Goal: Navigation & Orientation: Find specific page/section

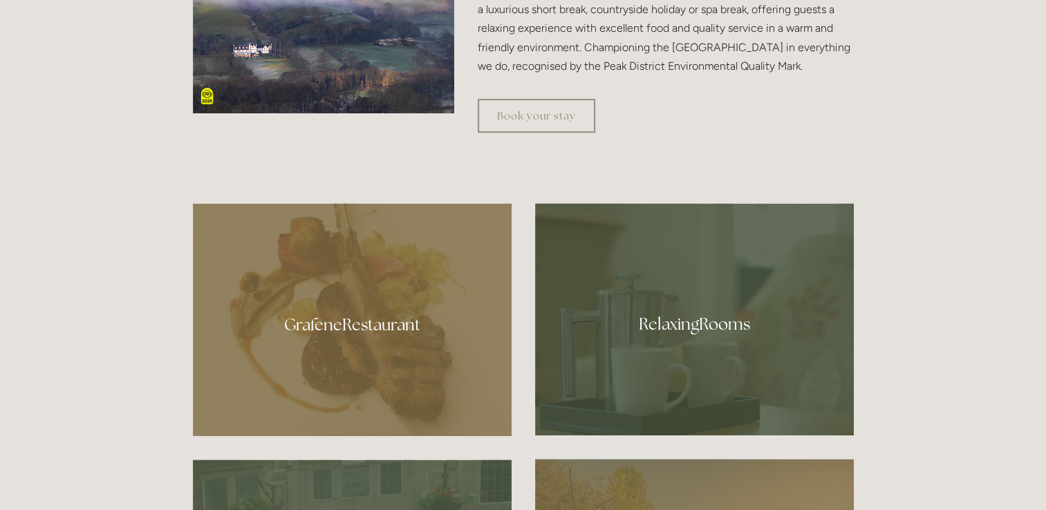
scroll to position [605, 0]
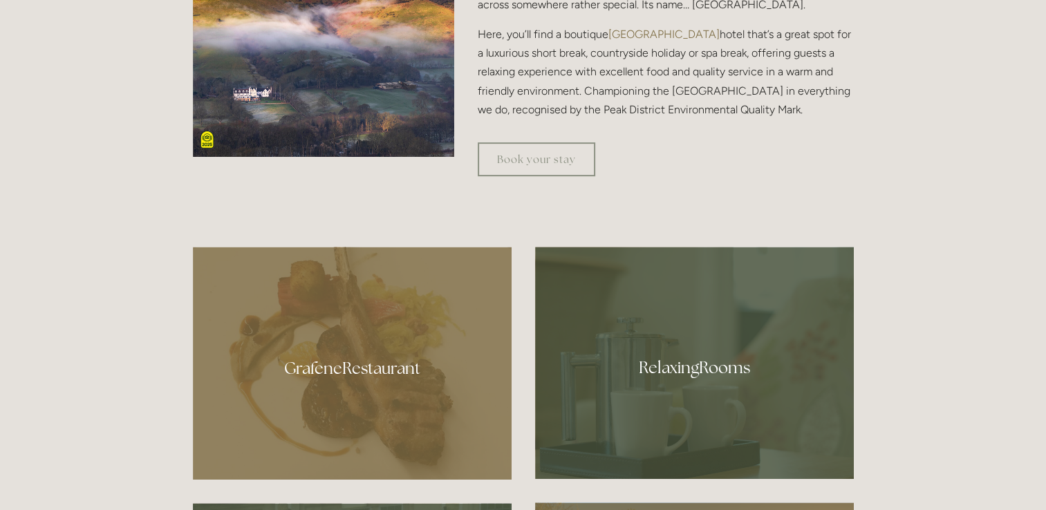
click at [342, 362] on div at bounding box center [352, 363] width 319 height 233
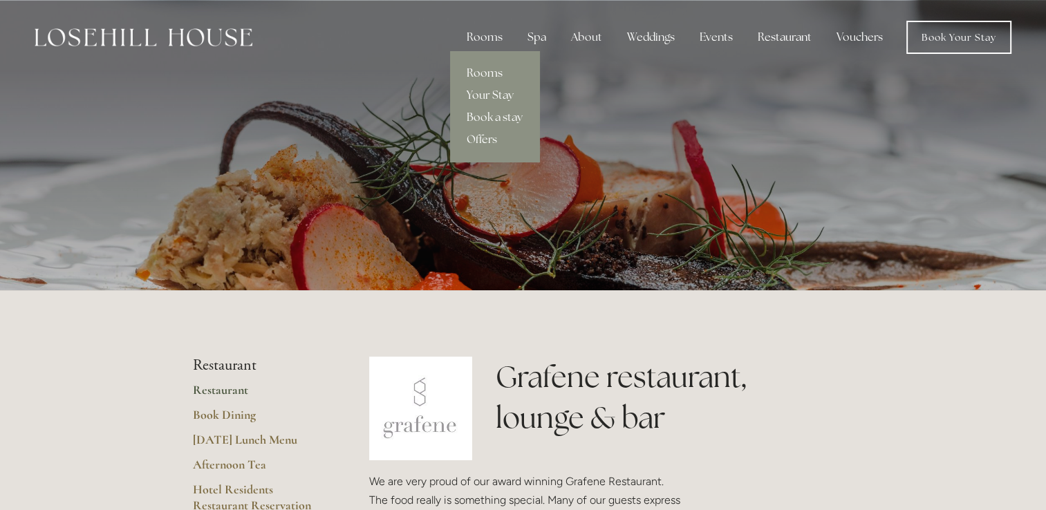
click at [495, 69] on link "Rooms" at bounding box center [494, 73] width 89 height 22
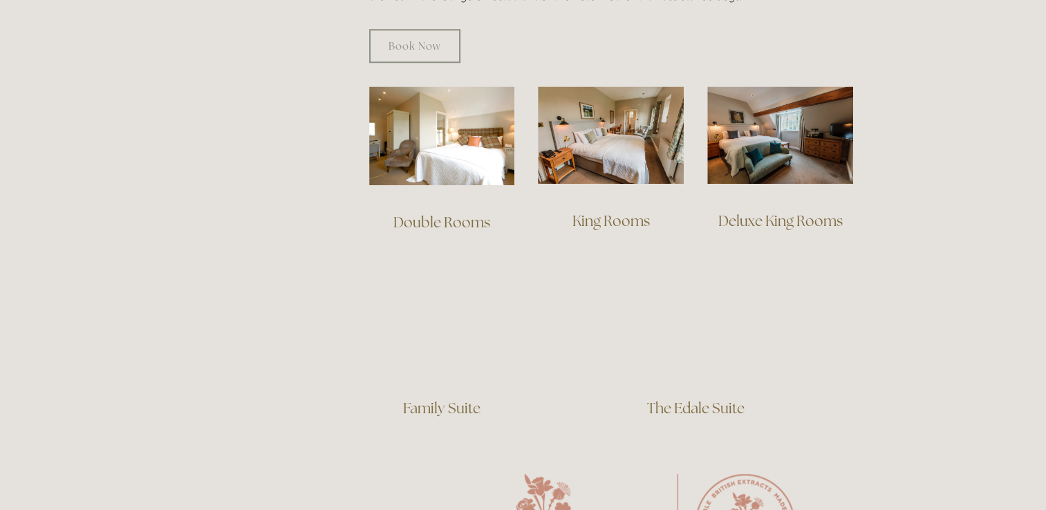
scroll to position [968, 0]
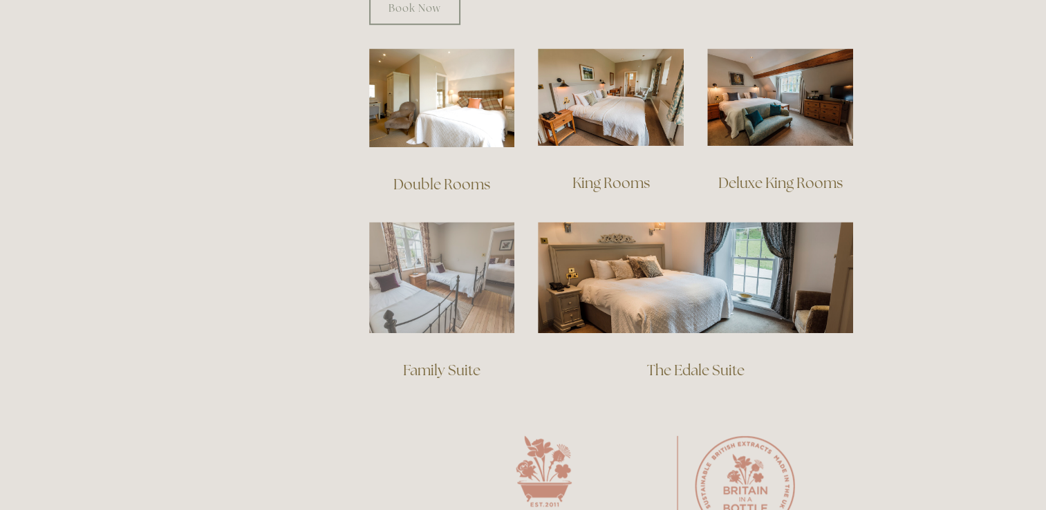
click at [429, 252] on img at bounding box center [442, 277] width 146 height 111
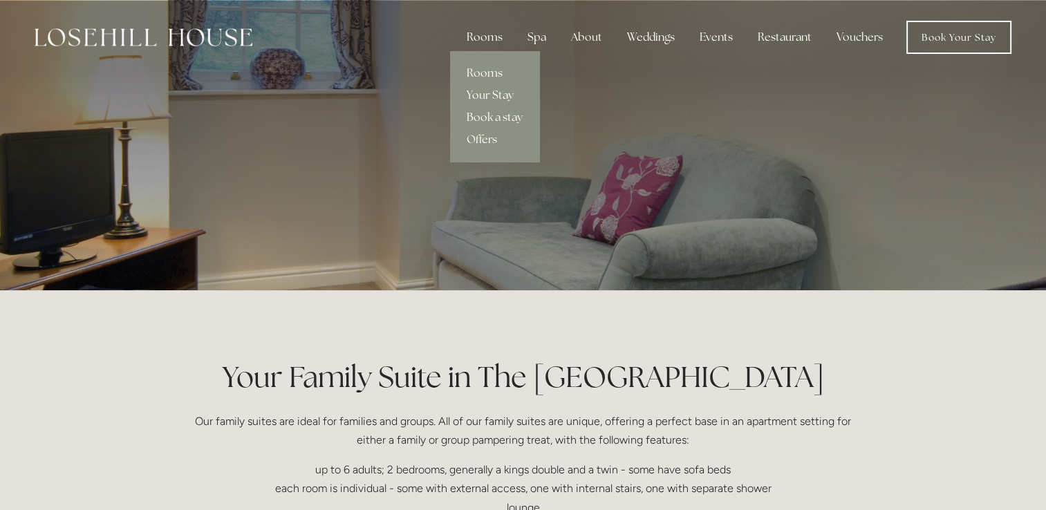
click at [490, 71] on link "Rooms" at bounding box center [494, 73] width 89 height 22
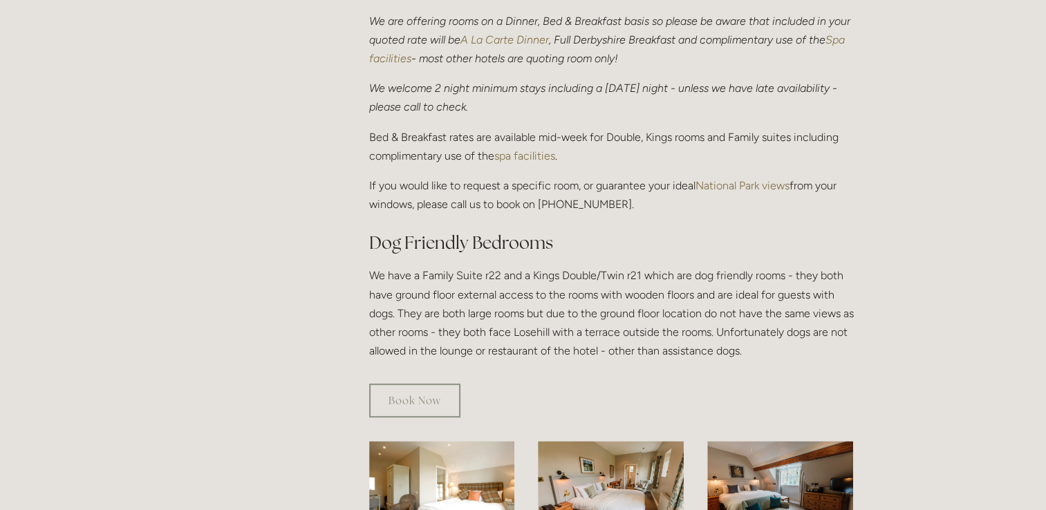
scroll to position [553, 0]
